Goal: Information Seeking & Learning: Compare options

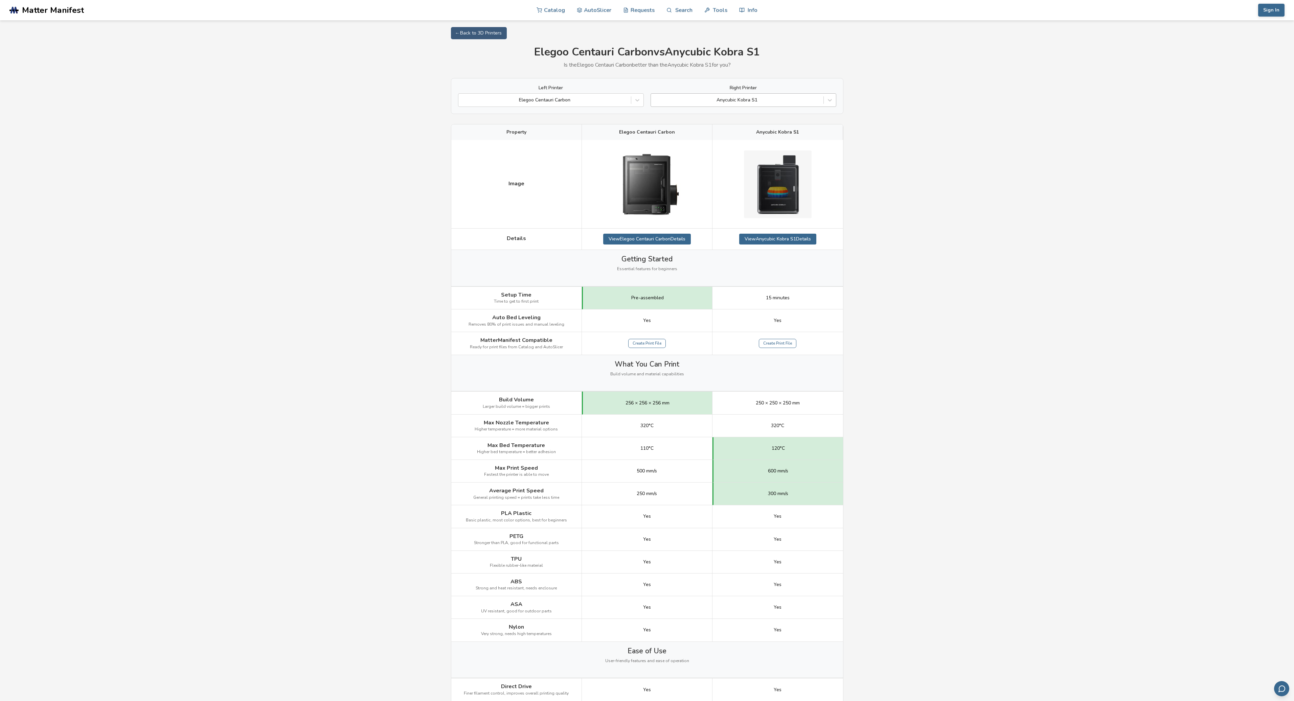
click at [765, 100] on div at bounding box center [737, 100] width 166 height 7
type input "**********"
click at [813, 116] on div "Creality K2 Plus" at bounding box center [743, 116] width 186 height 11
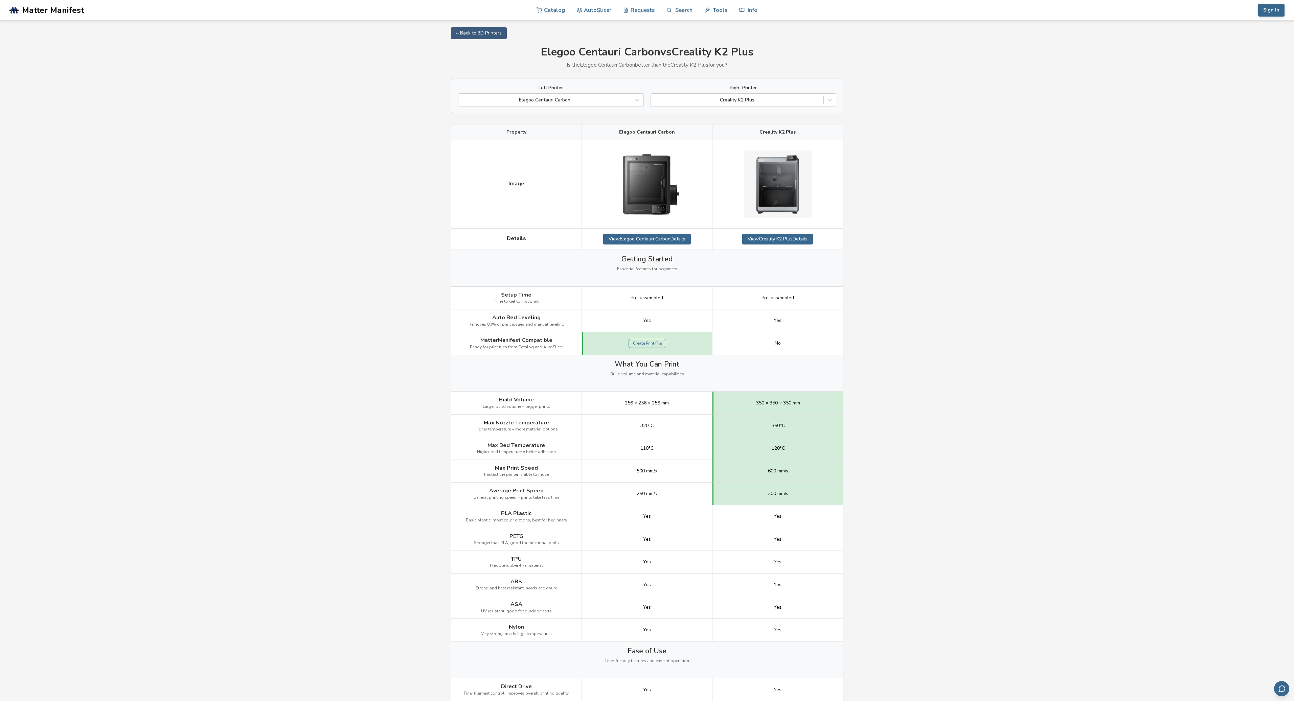
click at [14, 11] on g at bounding box center [13, 9] width 9 height 7
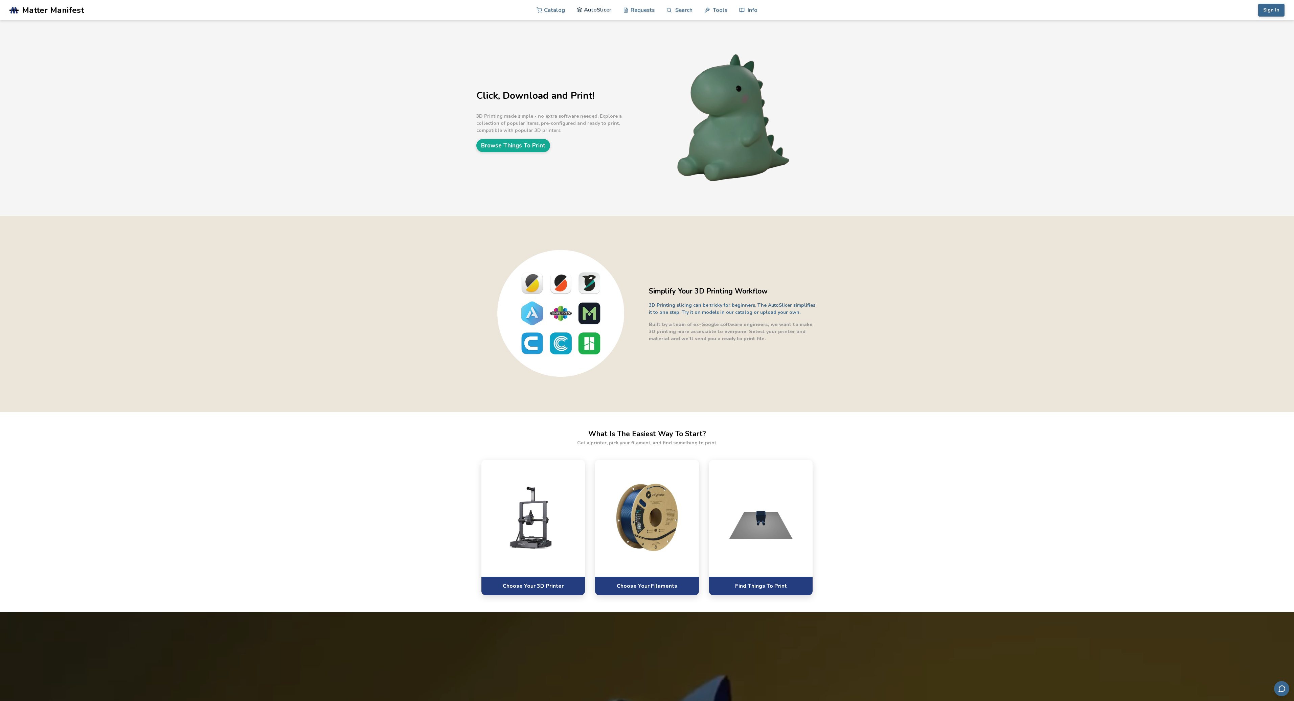
click at [585, 7] on link "AutoSlicer" at bounding box center [594, 10] width 35 height 20
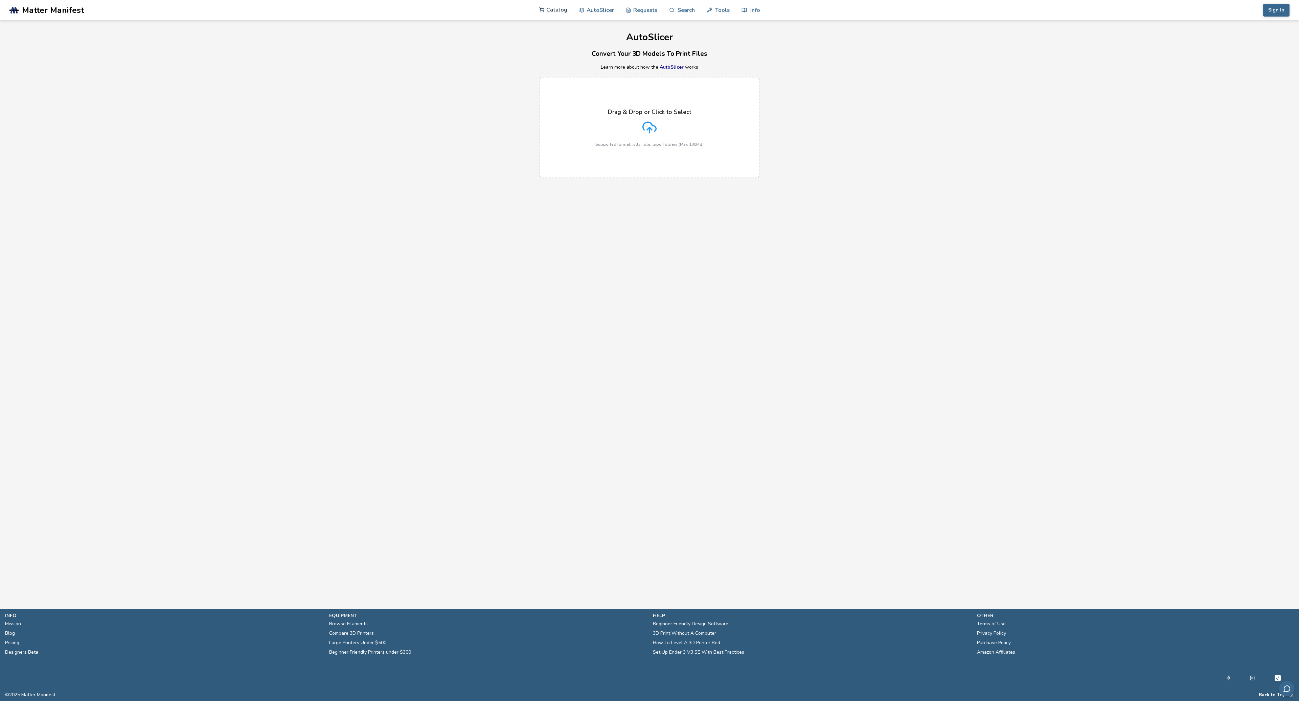
click at [562, 10] on link "Catalog" at bounding box center [553, 10] width 28 height 20
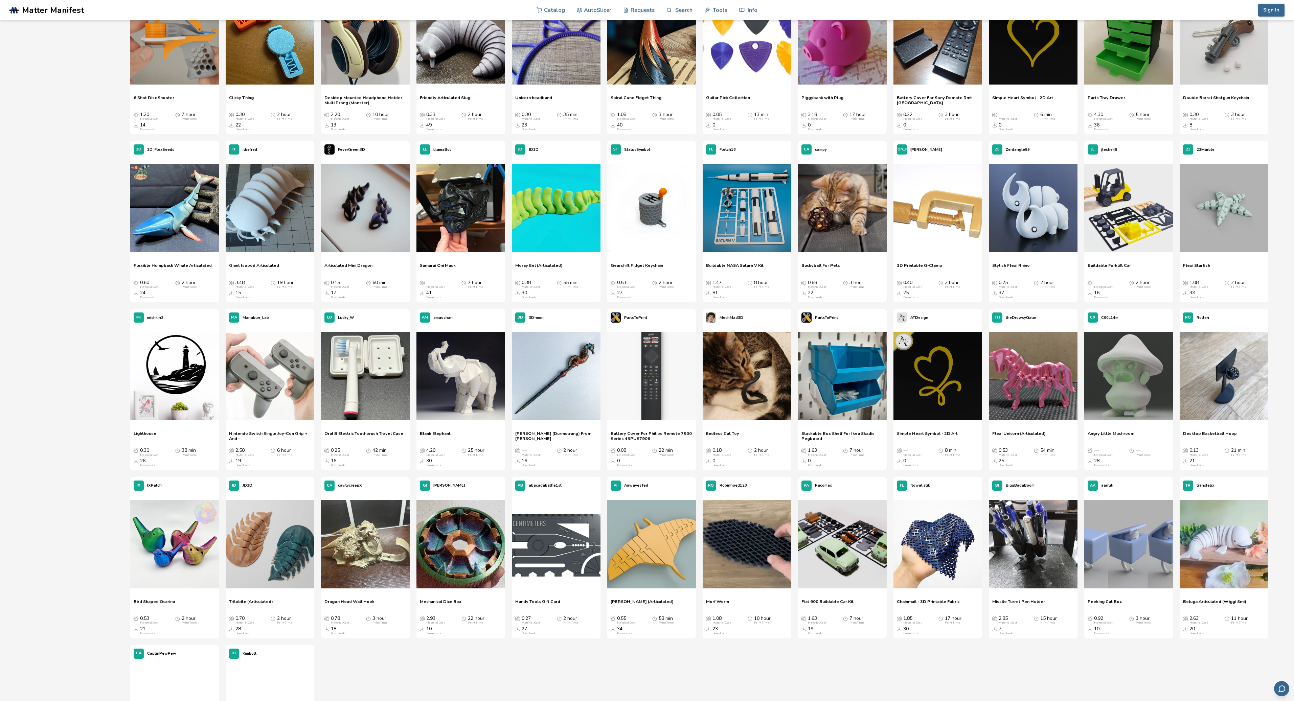
scroll to position [1082, 0]
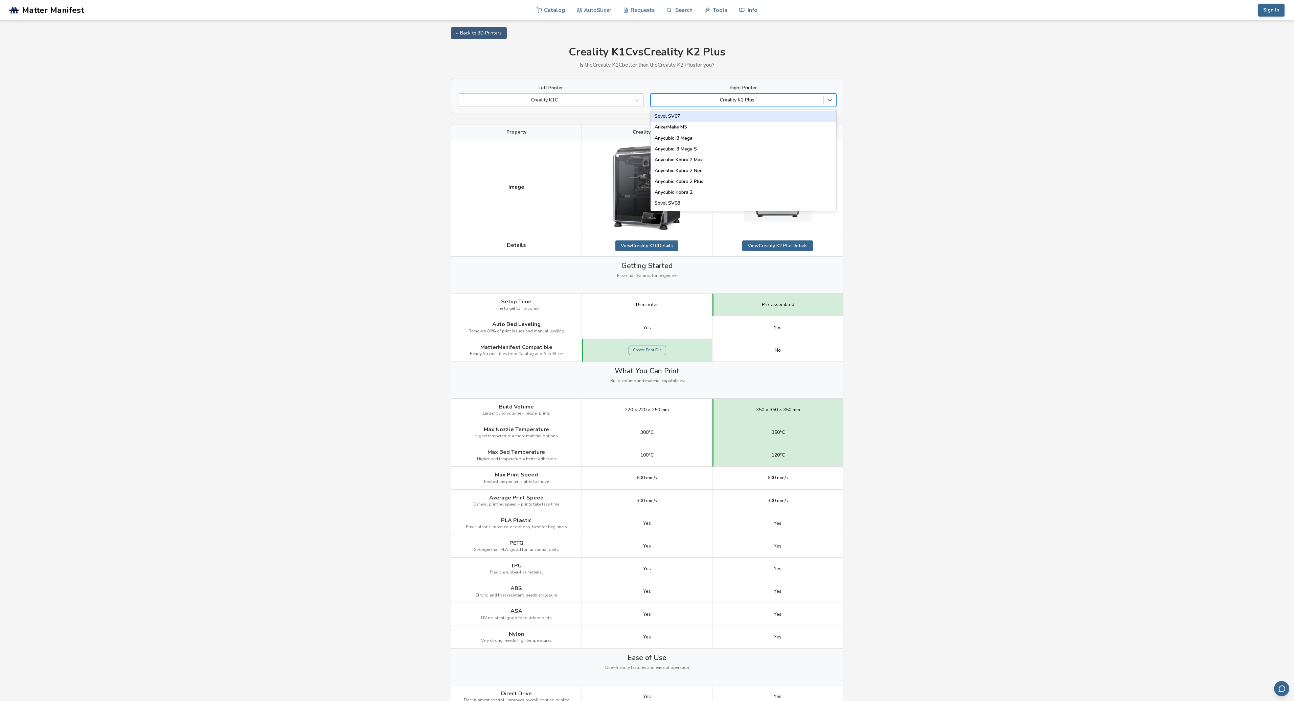
click at [706, 102] on div at bounding box center [737, 100] width 166 height 7
type input "******"
click at [709, 114] on div "Elegoo Centauri Carbon" at bounding box center [743, 116] width 186 height 11
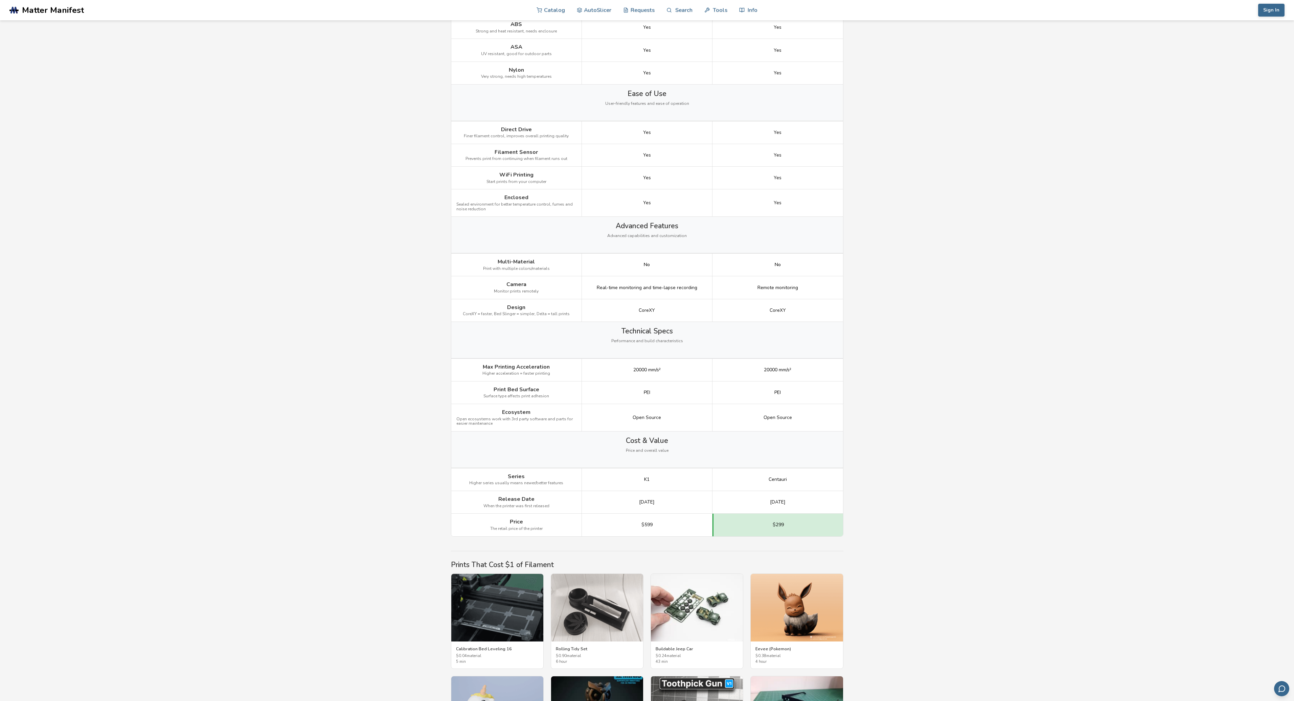
scroll to position [528, 0]
